Goal: Task Accomplishment & Management: Complete application form

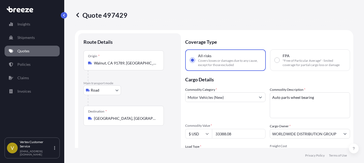
select select "Road"
select select "1"
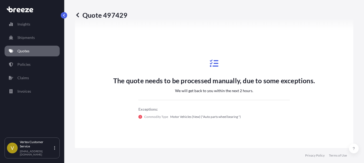
click at [120, 49] on div "The quote needs to be processed manually, due to some exceptions. We will get b…" at bounding box center [214, 89] width 202 height 80
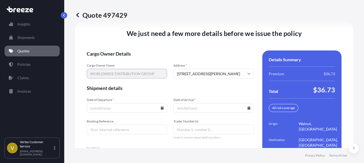
scroll to position [799, 0]
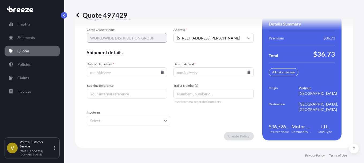
click at [134, 70] on input "Date of Departure *" at bounding box center [127, 72] width 80 height 10
click at [162, 72] on icon at bounding box center [162, 71] width 3 height 3
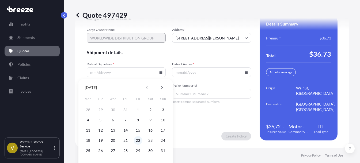
click at [138, 141] on button "22" at bounding box center [138, 140] width 9 height 9
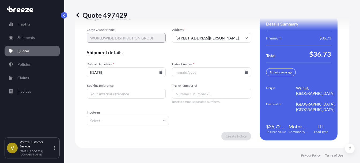
type input "[DATE]"
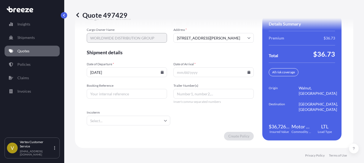
click at [248, 72] on icon at bounding box center [249, 71] width 3 height 3
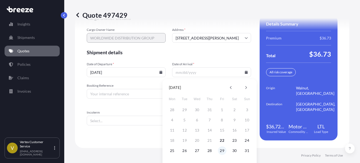
click at [223, 150] on button "29" at bounding box center [222, 150] width 9 height 9
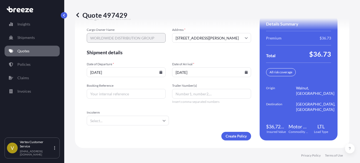
type input "[DATE]"
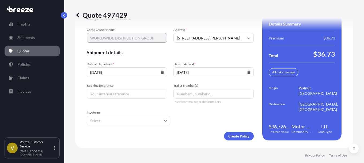
click at [349, 86] on div "We just need a few more details before we issue the policy Cargo Owner Details …" at bounding box center [214, 67] width 279 height 162
click at [126, 93] on input "Booking Reference" at bounding box center [127, 94] width 80 height 10
paste input "124510590"
type input "124510590"
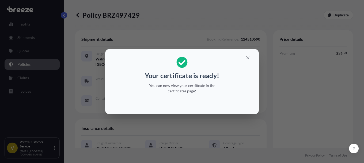
click at [288, 87] on div "Your certificate is ready! You can now view your certificate in the certificate…" at bounding box center [182, 81] width 364 height 163
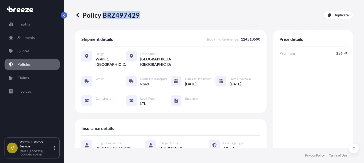
drag, startPoint x: 104, startPoint y: 14, endPoint x: 139, endPoint y: 14, distance: 35.1
click at [139, 14] on p "Policy BRZ497429" at bounding box center [107, 15] width 65 height 9
copy p "BRZ497429"
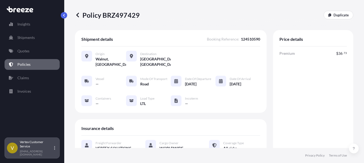
click at [55, 149] on div "Vertex Customer Service [EMAIL_ADDRESS][DOMAIN_NAME]" at bounding box center [38, 148] width 37 height 16
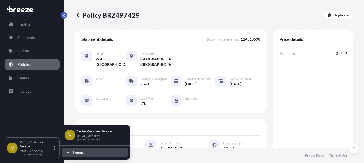
click at [82, 152] on span "Logout" at bounding box center [79, 151] width 12 height 5
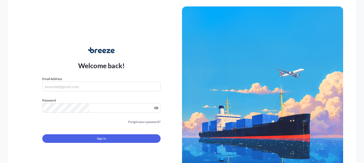
click at [76, 150] on div "Welcome back! Email Address Password Must include: Upper & lower case letters S…" at bounding box center [182, 81] width 364 height 163
type input "[EMAIL_ADDRESS][DOMAIN_NAME]"
